Goal: Task Accomplishment & Management: Use online tool/utility

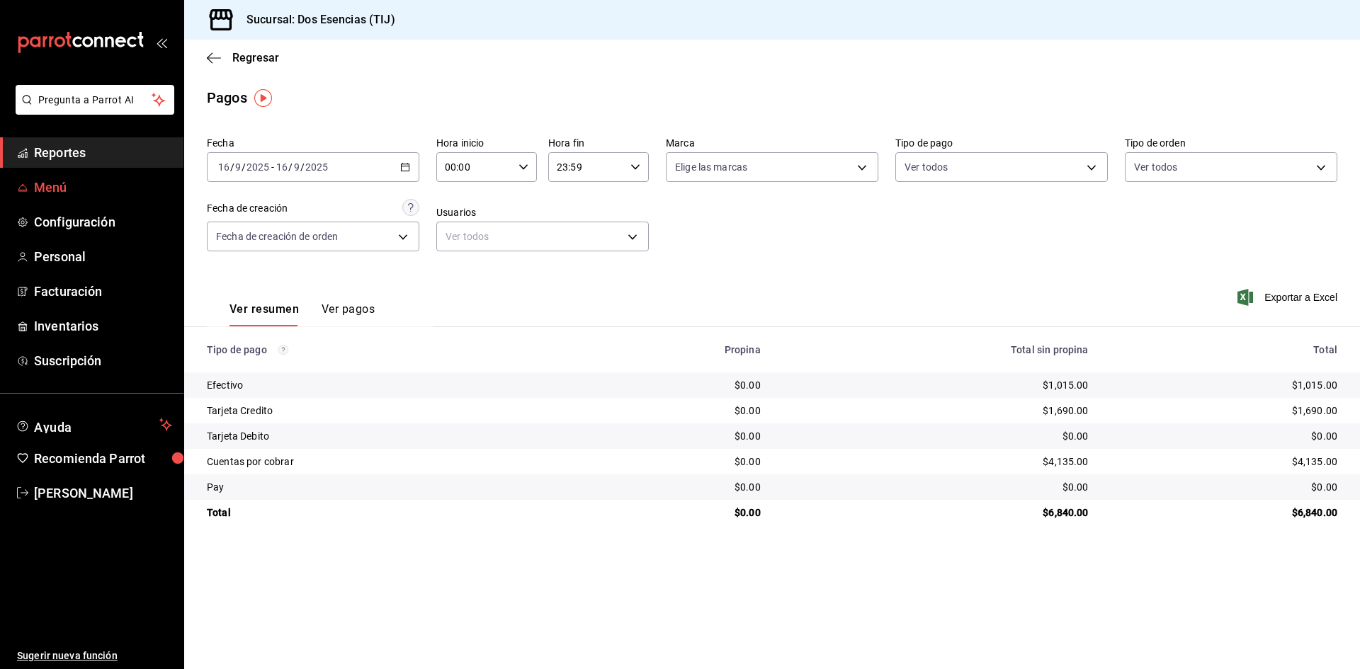
click at [55, 191] on span "Menú" at bounding box center [103, 187] width 138 height 19
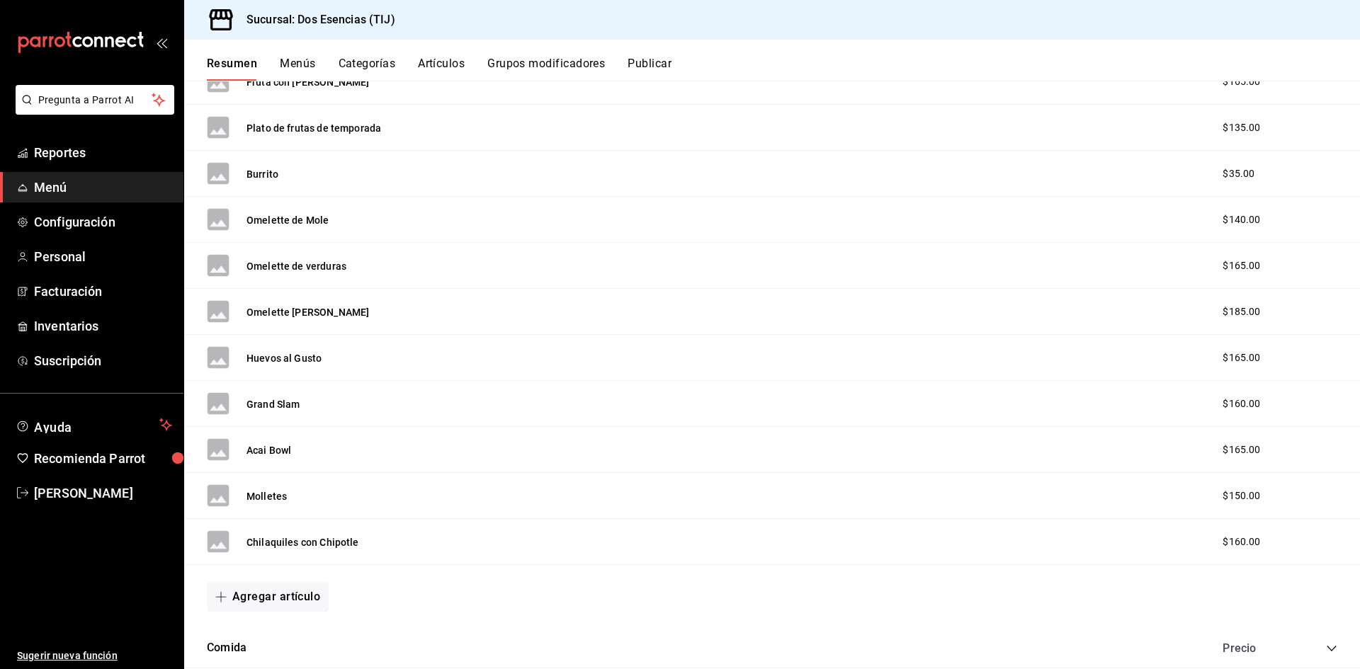
scroll to position [992, 0]
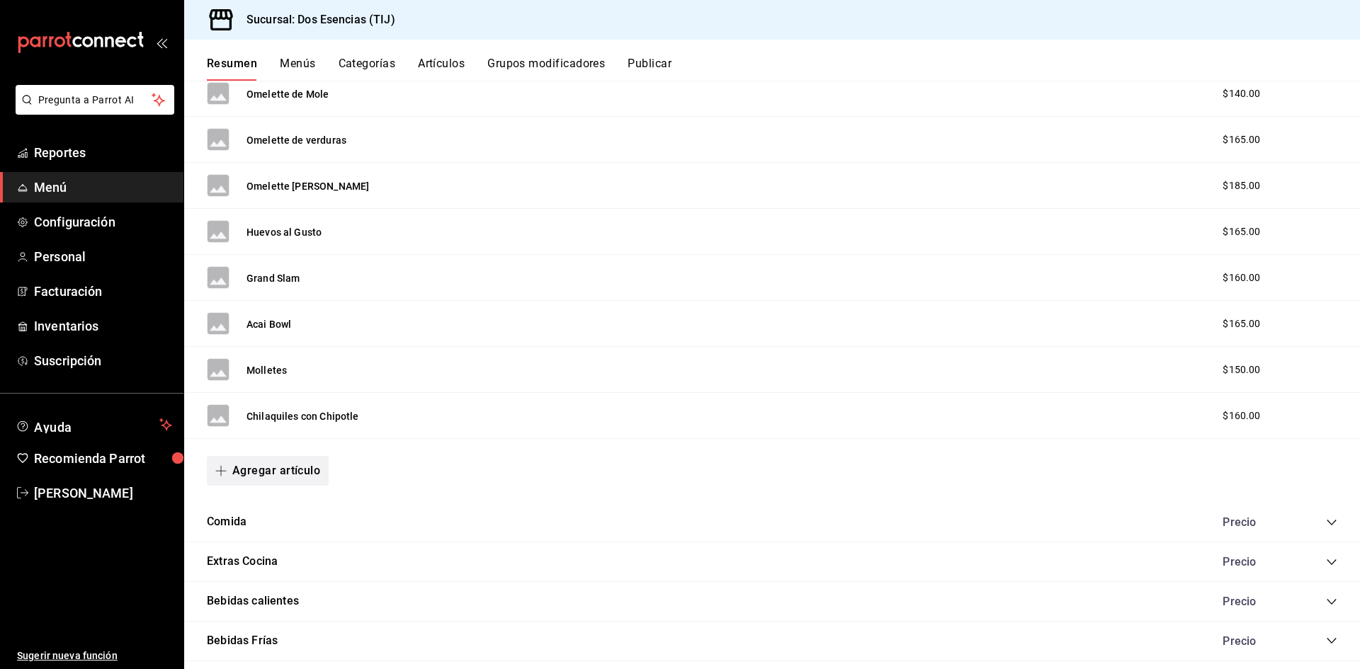
click at [271, 465] on button "Agregar artículo" at bounding box center [268, 471] width 122 height 30
click at [271, 544] on li "Artículo nuevo" at bounding box center [262, 543] width 111 height 35
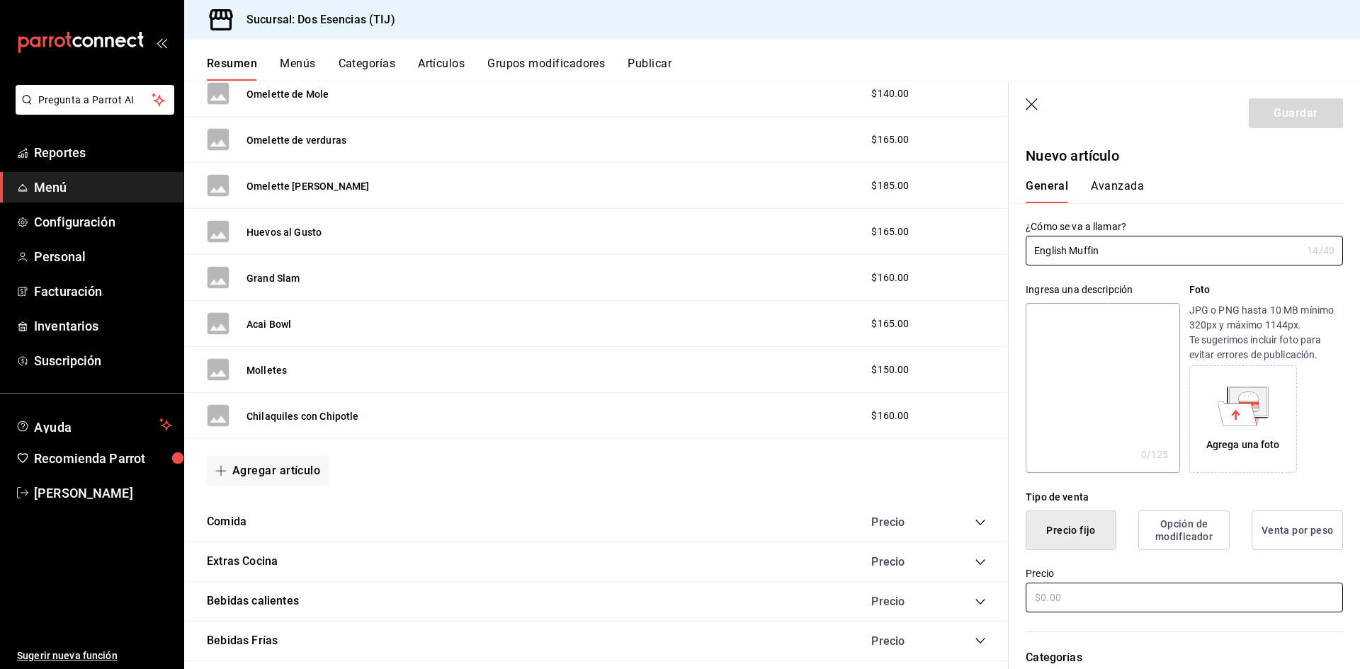
type input "English Muffin"
click at [1050, 601] on input "text" at bounding box center [1184, 598] width 317 height 30
type input "$65.00"
click at [1131, 254] on input "English Muffin" at bounding box center [1164, 251] width 276 height 28
click at [1202, 218] on div "¿Cómo se va a llamar? English Muffin 14 /40 ¿Cómo se va a llamar?" at bounding box center [1176, 234] width 334 height 62
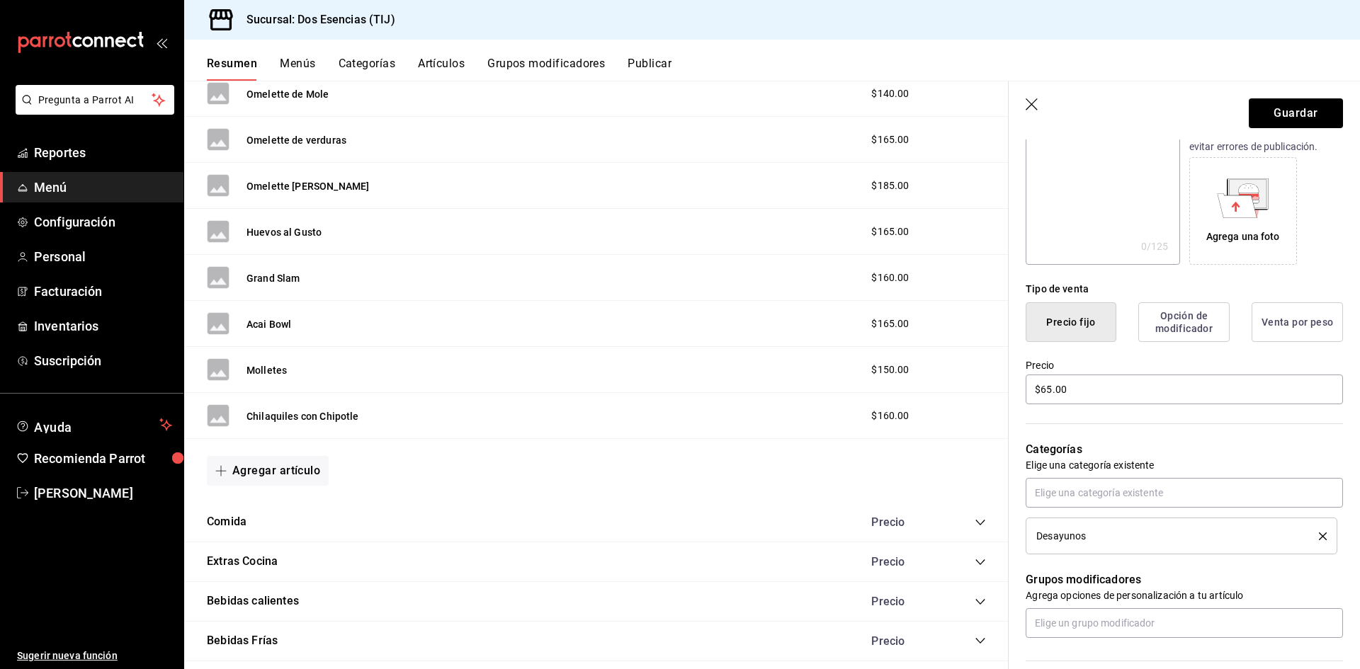
scroll to position [213, 0]
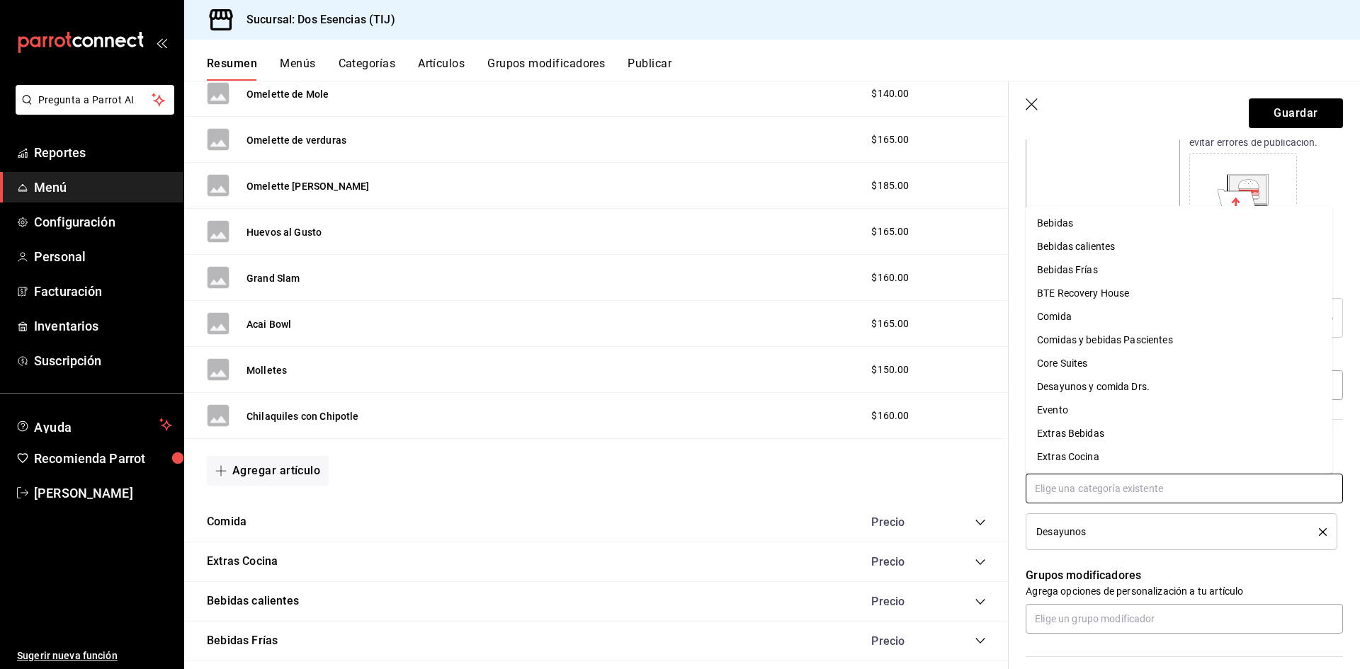
click at [1080, 489] on input "text" at bounding box center [1184, 489] width 317 height 30
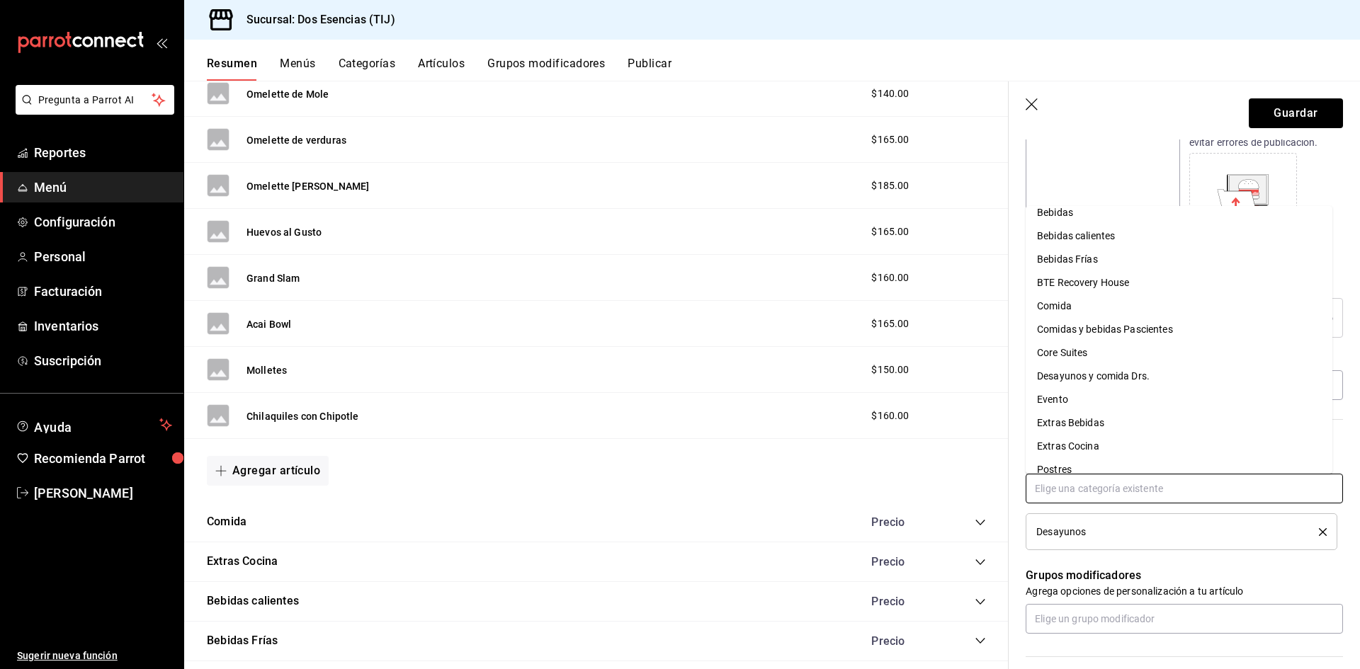
scroll to position [0, 0]
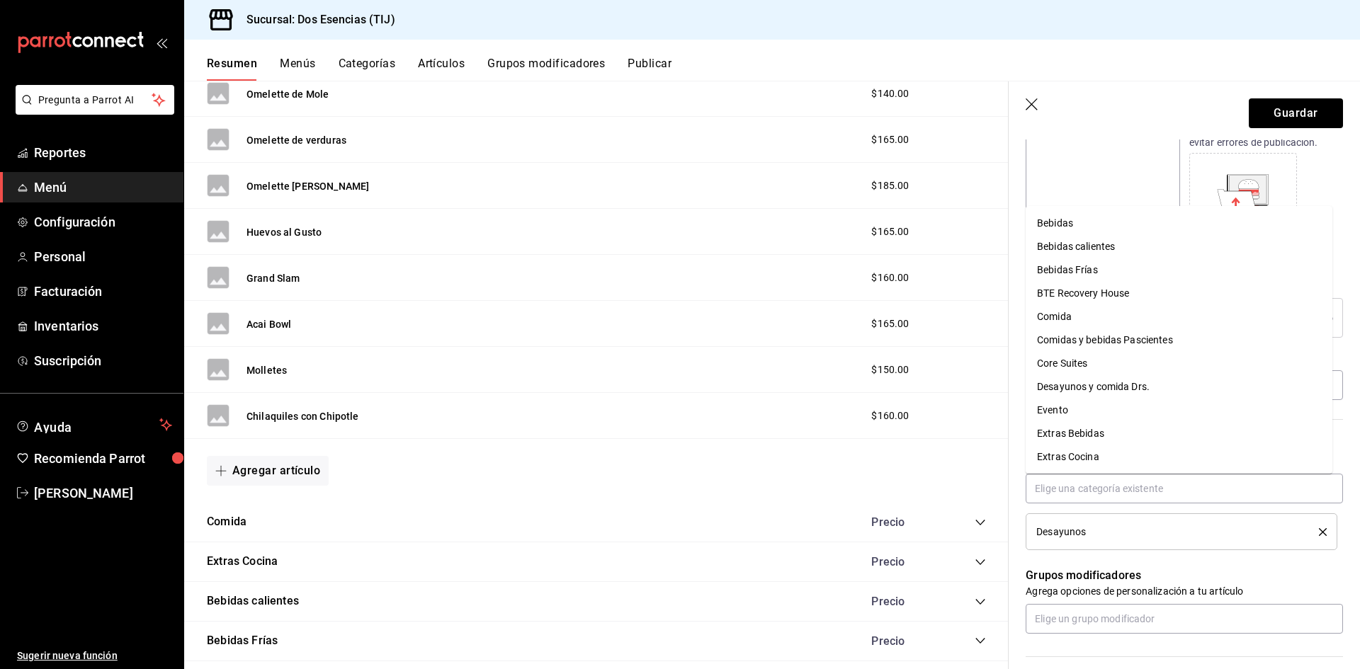
click at [1103, 508] on div "Desayunos" at bounding box center [1184, 512] width 317 height 77
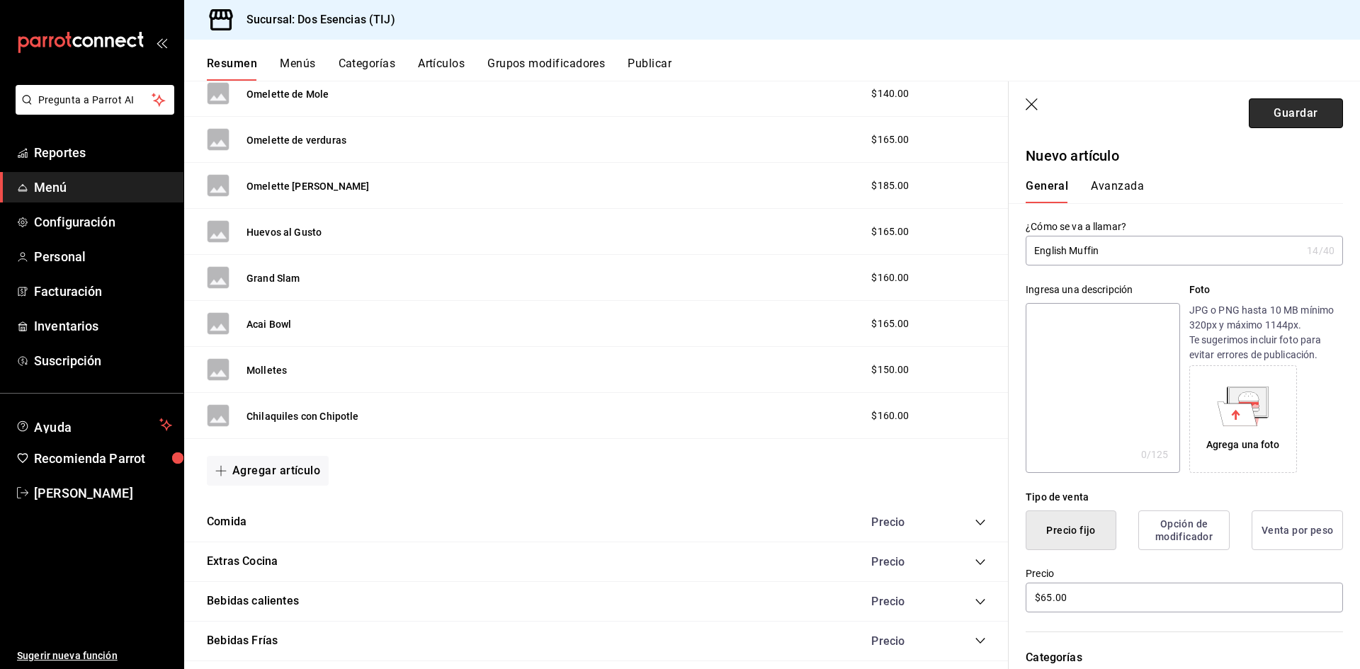
click at [1282, 108] on button "Guardar" at bounding box center [1296, 113] width 94 height 30
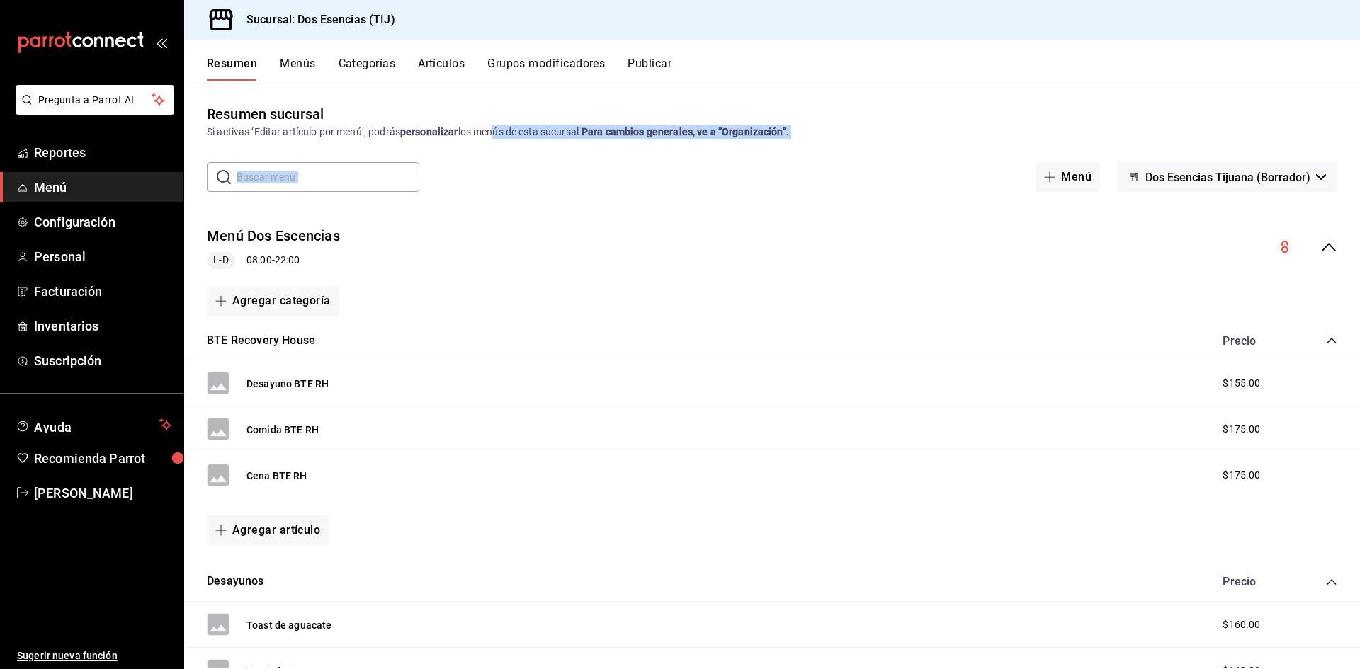
drag, startPoint x: 490, startPoint y: 133, endPoint x: 662, endPoint y: 148, distance: 172.8
click at [662, 148] on div "Resumen sucursal Si activas ‘Editar artículo por menú’, podrás personalizar los…" at bounding box center [772, 385] width 1176 height 565
click at [660, 136] on strong "Para cambios generales, ve a “Organización”." at bounding box center [686, 131] width 208 height 11
